Goal: Complete application form

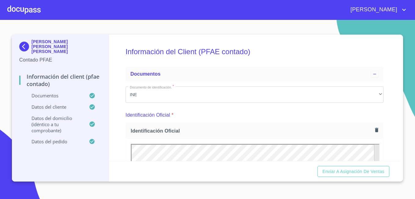
scroll to position [1635, 0]
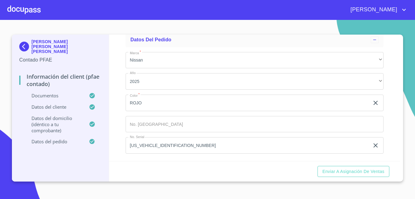
click at [49, 104] on p "Datos del cliente" at bounding box center [54, 107] width 70 height 6
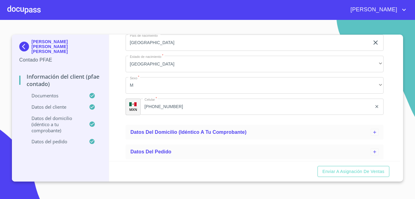
scroll to position [263, 0]
click at [41, 104] on p "Datos del cliente" at bounding box center [54, 107] width 70 height 6
click at [48, 138] on p "Datos del pedido" at bounding box center [54, 141] width 70 height 6
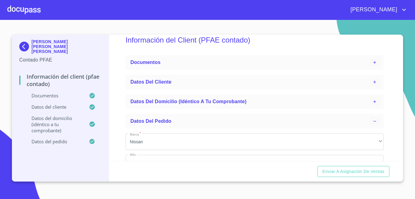
scroll to position [0, 0]
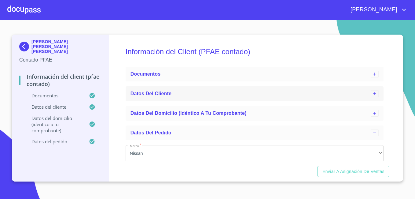
click at [153, 92] on span "Datos del cliente" at bounding box center [151, 93] width 41 height 5
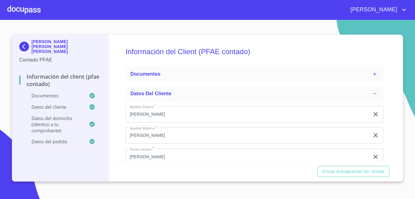
click at [211, 54] on h5 "Información del Client (PFAE contado)" at bounding box center [255, 51] width 258 height 25
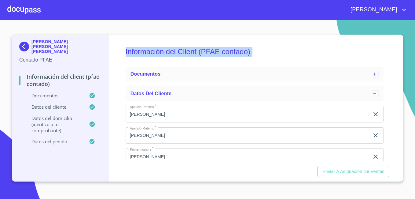
click at [211, 54] on h5 "Información del Client (PFAE contado)" at bounding box center [255, 51] width 258 height 25
click at [46, 56] on p "Contado PFAE" at bounding box center [60, 59] width 82 height 7
